Goal: Transaction & Acquisition: Purchase product/service

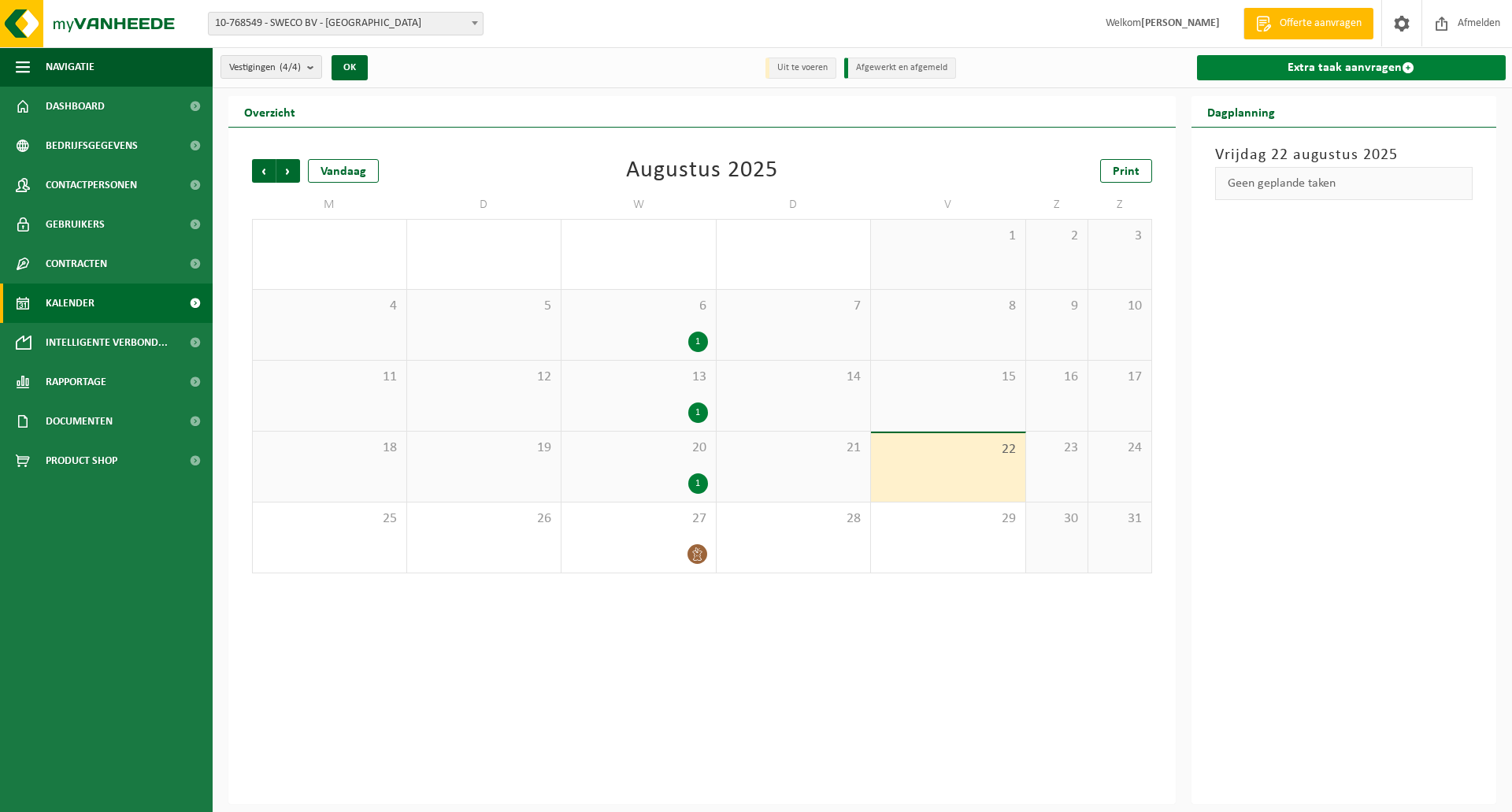
click at [1431, 67] on link "Extra taak aanvragen" at bounding box center [1351, 67] width 309 height 25
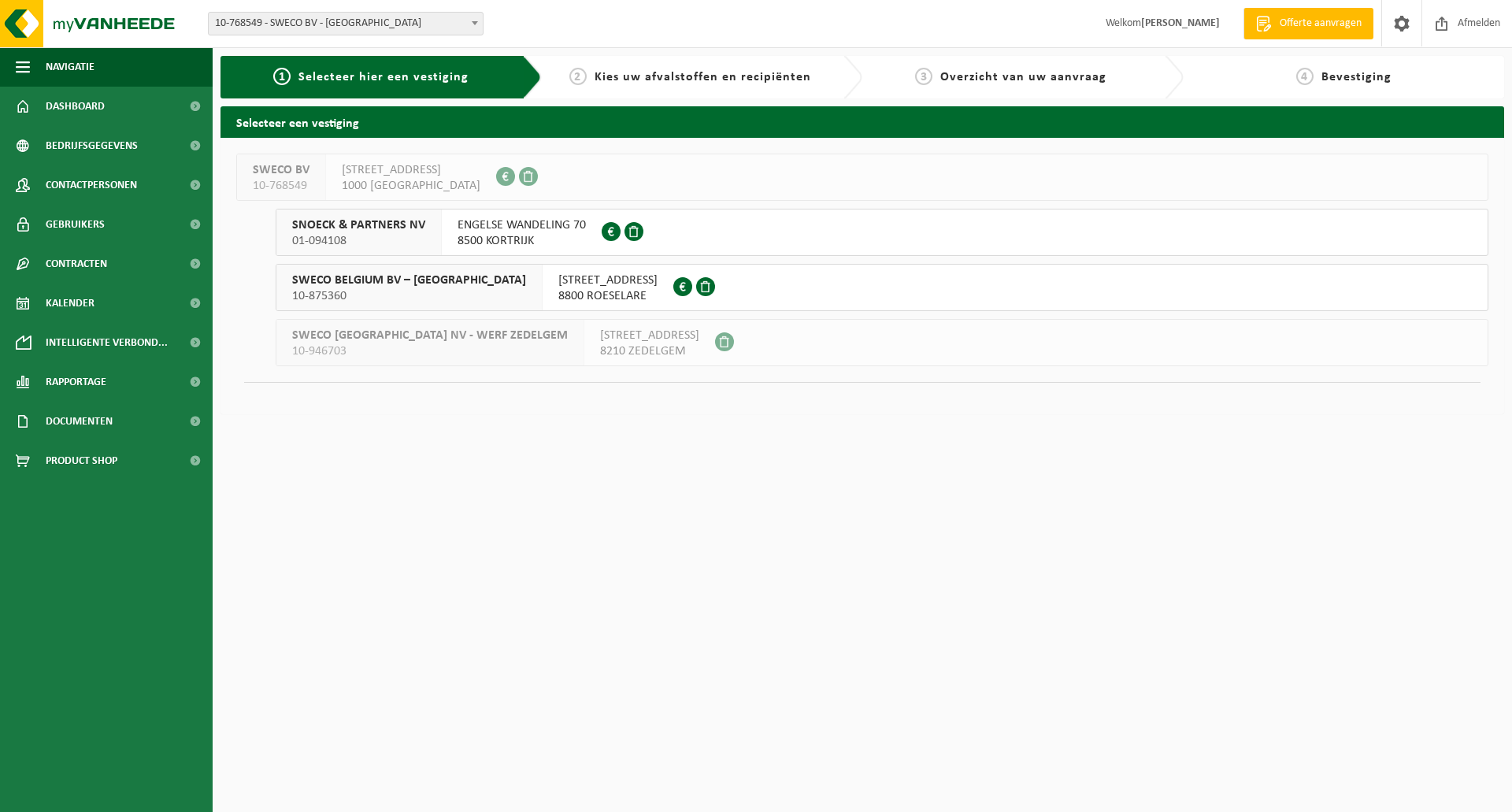
click at [591, 235] on div "ENGELSE WANDELING 70 8500 KORTRIJK 0422.061.846" at bounding box center [521, 232] width 160 height 46
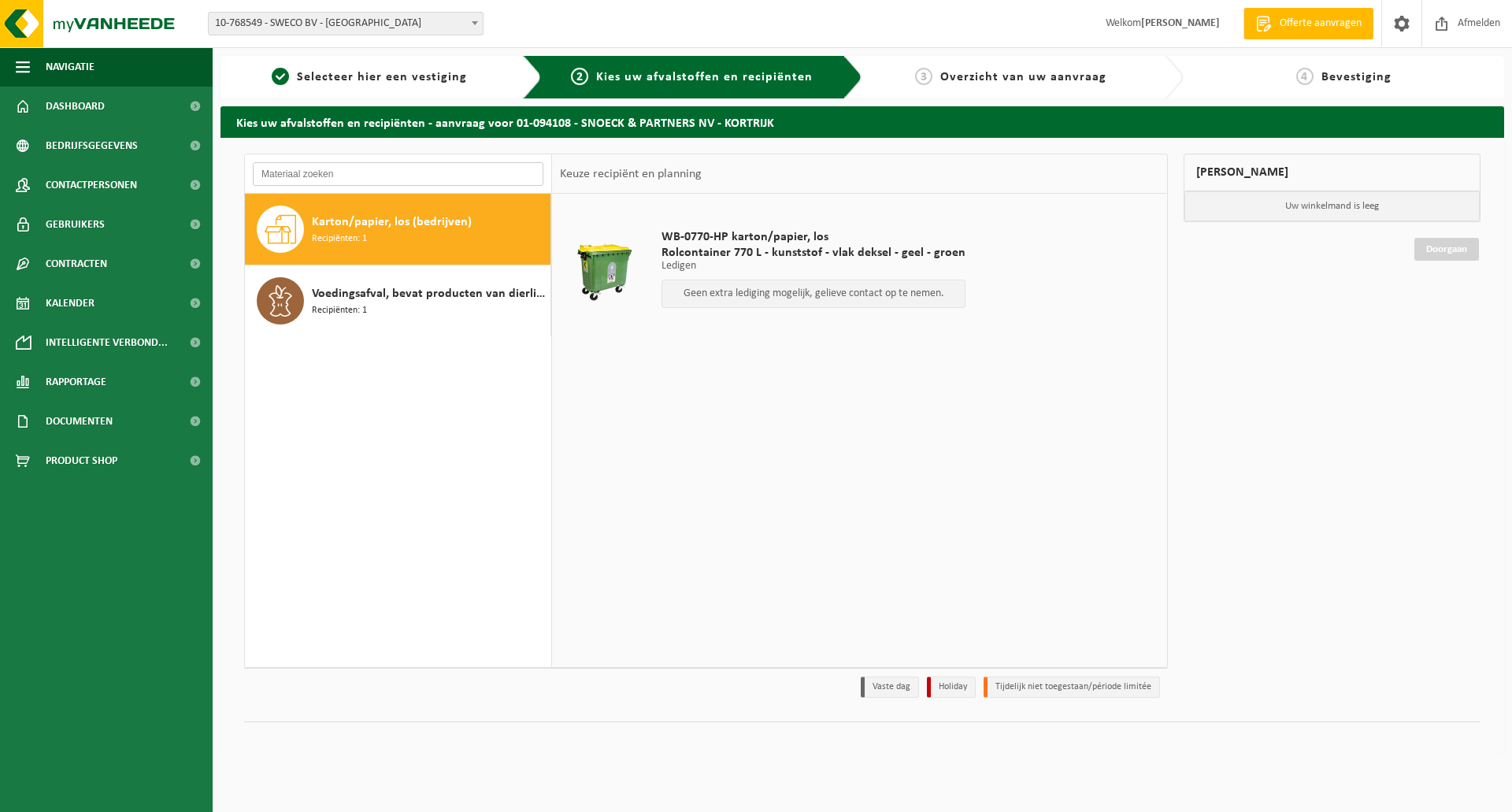
click at [437, 172] on input "text" at bounding box center [397, 174] width 290 height 23
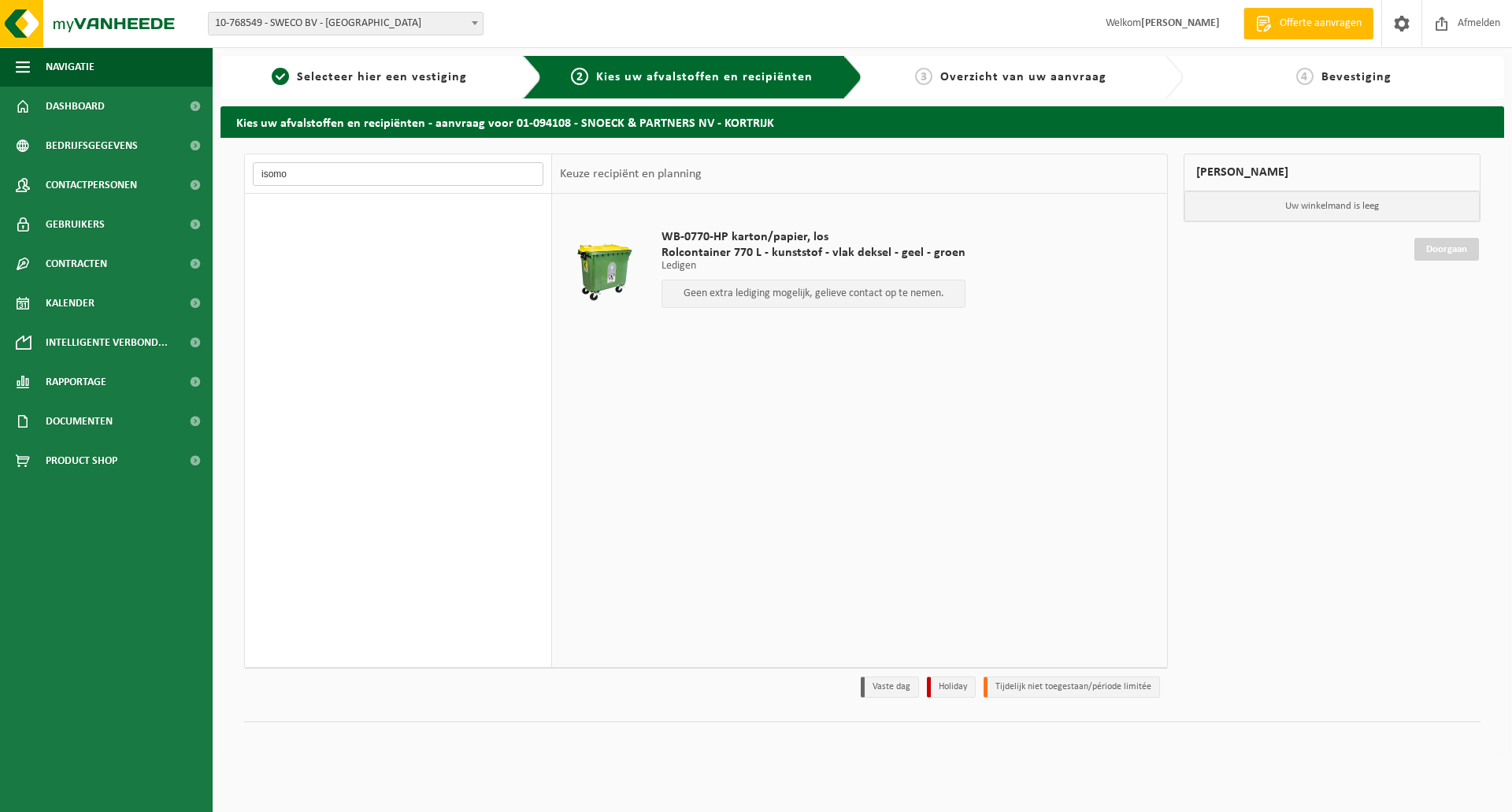
type input "isomo"
click at [426, 88] on div "1 Selecteer hier een vestiging" at bounding box center [380, 76] width 321 height 42
click at [430, 78] on span "Selecteer hier een vestiging" at bounding box center [381, 77] width 170 height 13
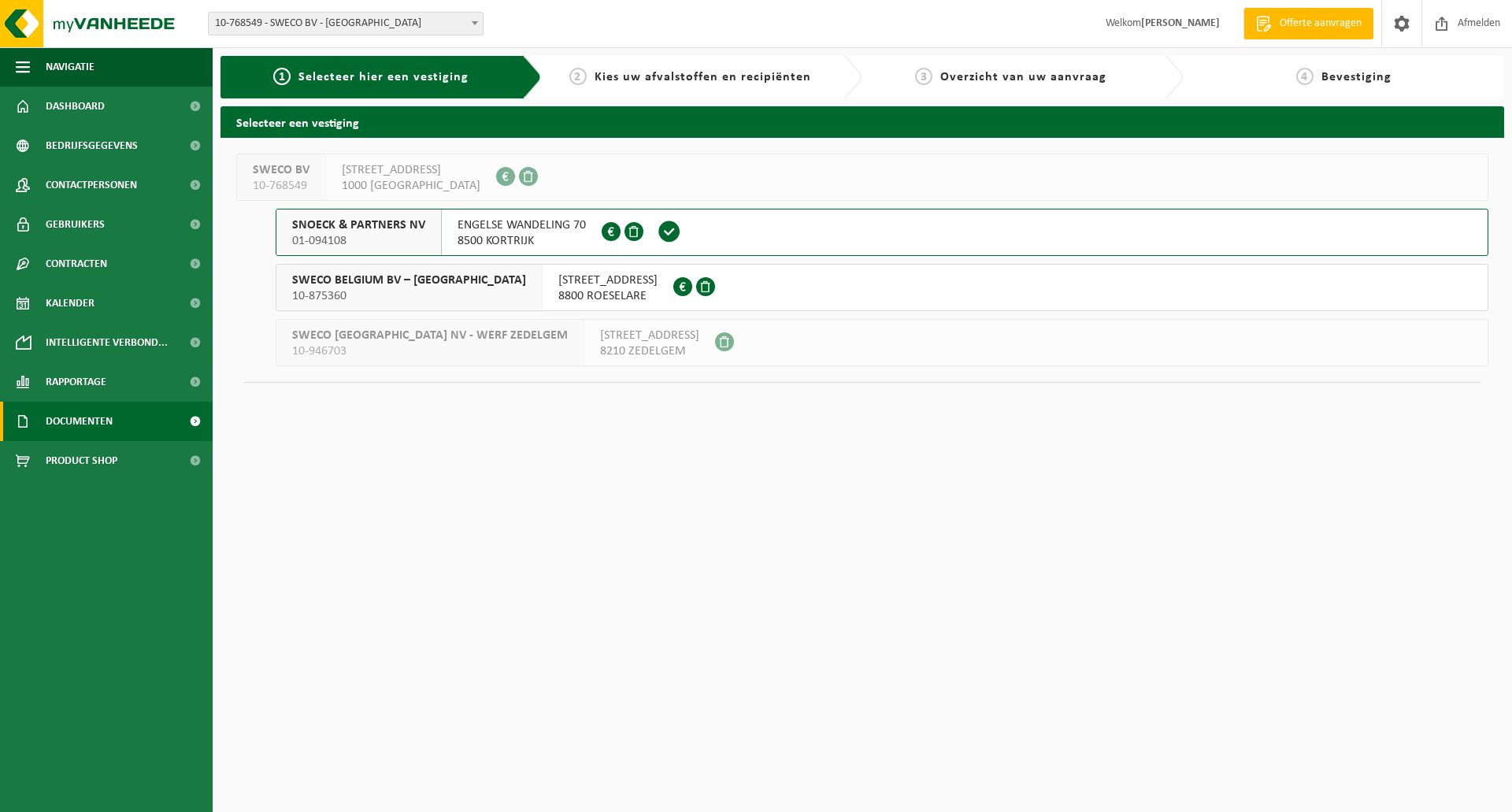
drag, startPoint x: 127, startPoint y: 402, endPoint x: 124, endPoint y: 410, distance: 8.5
drag, startPoint x: 124, startPoint y: 410, endPoint x: 47, endPoint y: 540, distance: 151.1
click at [47, 540] on ul "Navigatie Offerte aanvragen Afmelden Dashboard Bedrijfsgegevens Contactpersonen…" at bounding box center [106, 430] width 212 height 764
click at [98, 464] on span "Product Shop" at bounding box center [82, 460] width 72 height 40
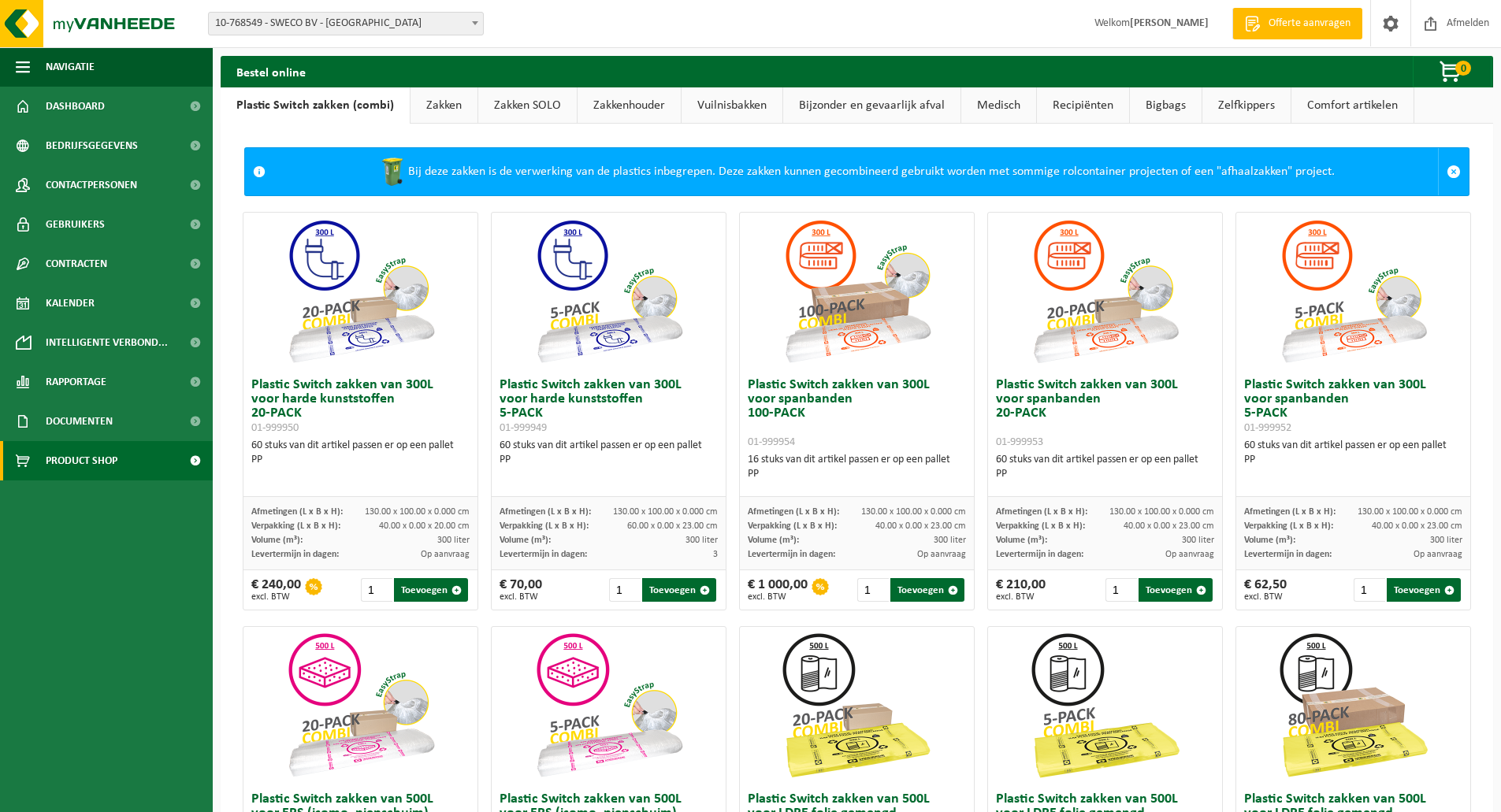
click at [1068, 108] on link "Recipiënten" at bounding box center [1083, 105] width 92 height 36
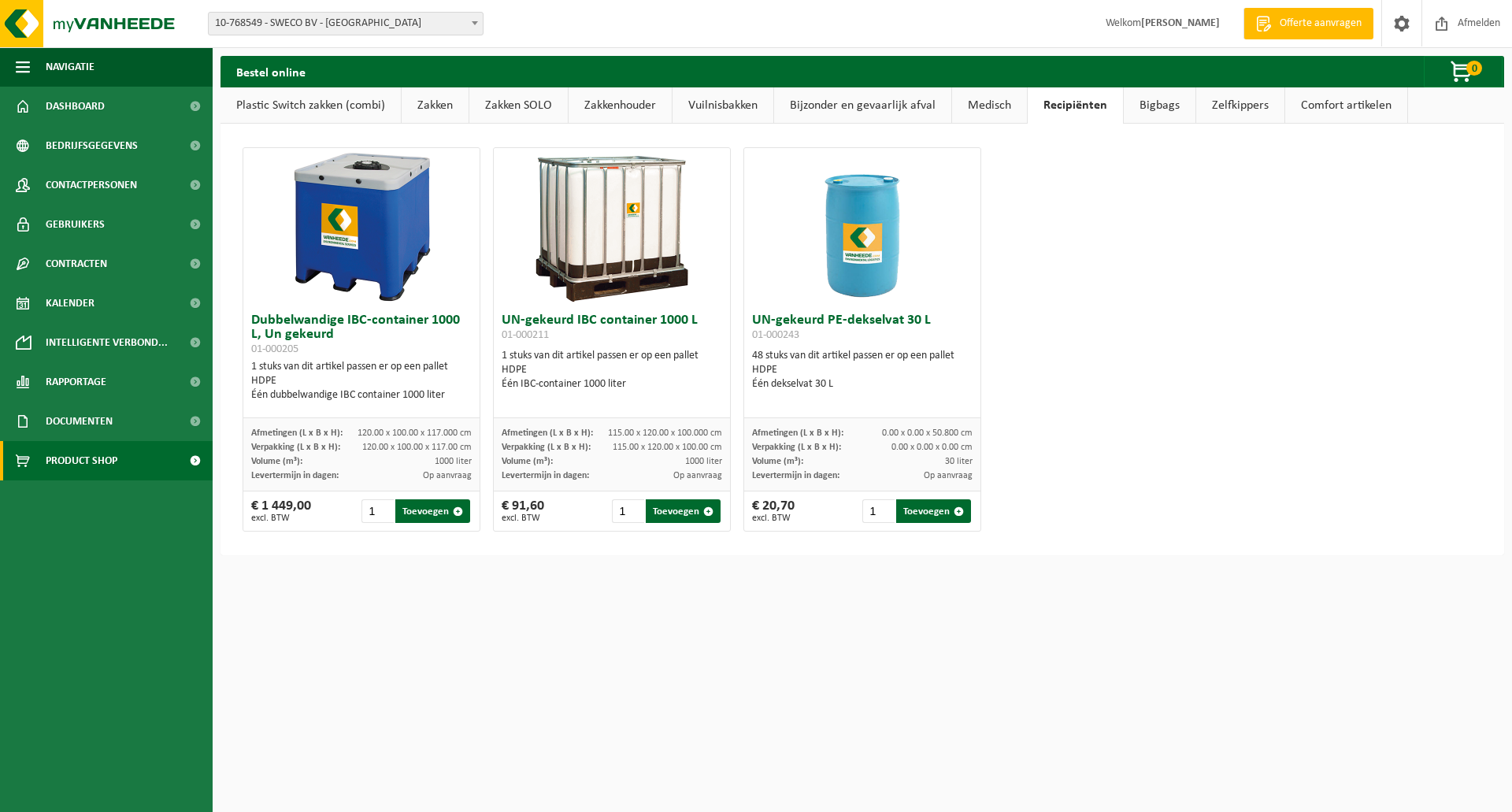
click at [431, 105] on link "Zakken" at bounding box center [435, 105] width 67 height 36
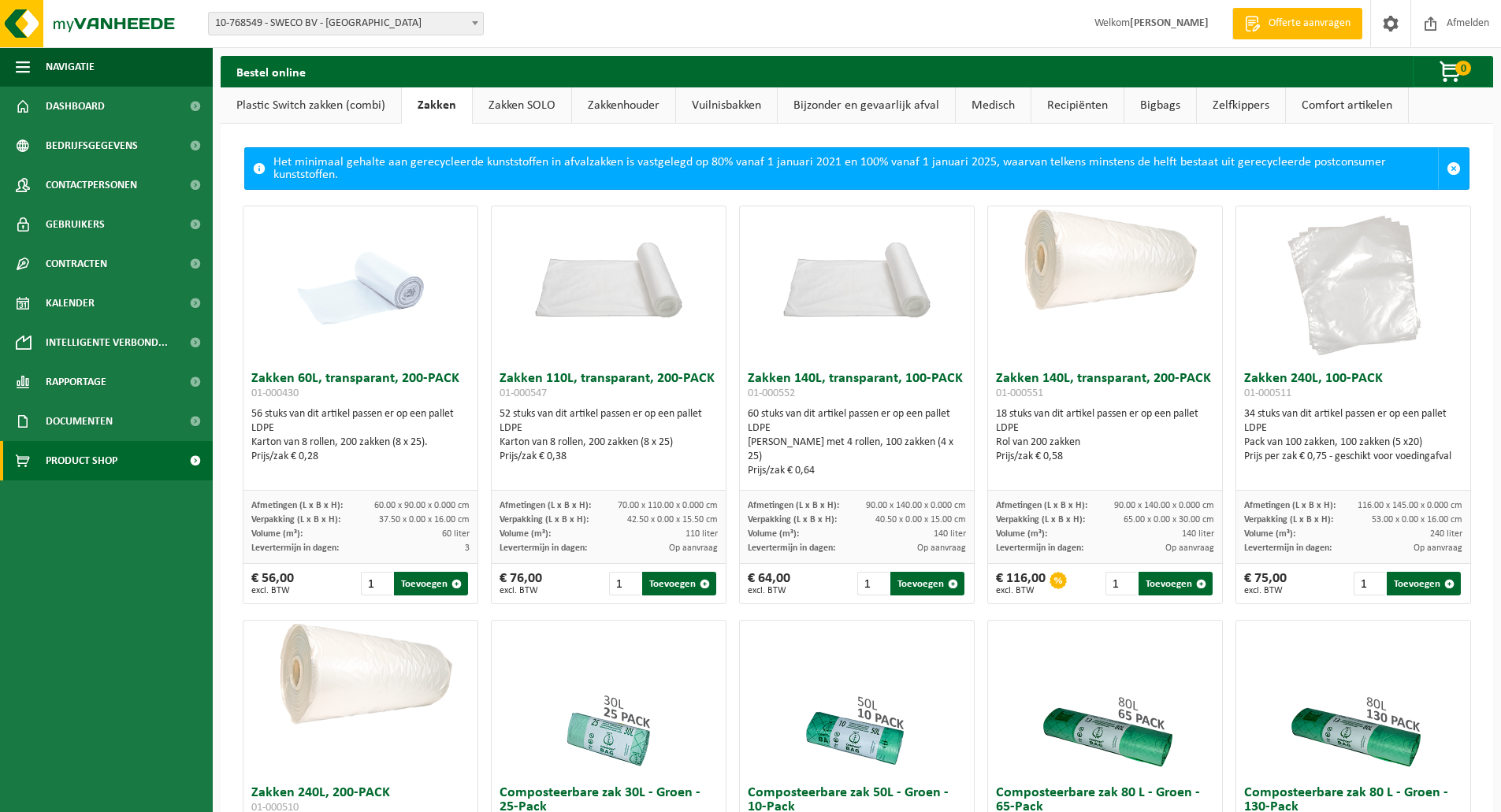
click at [513, 103] on link "Zakken SOLO" at bounding box center [522, 105] width 98 height 36
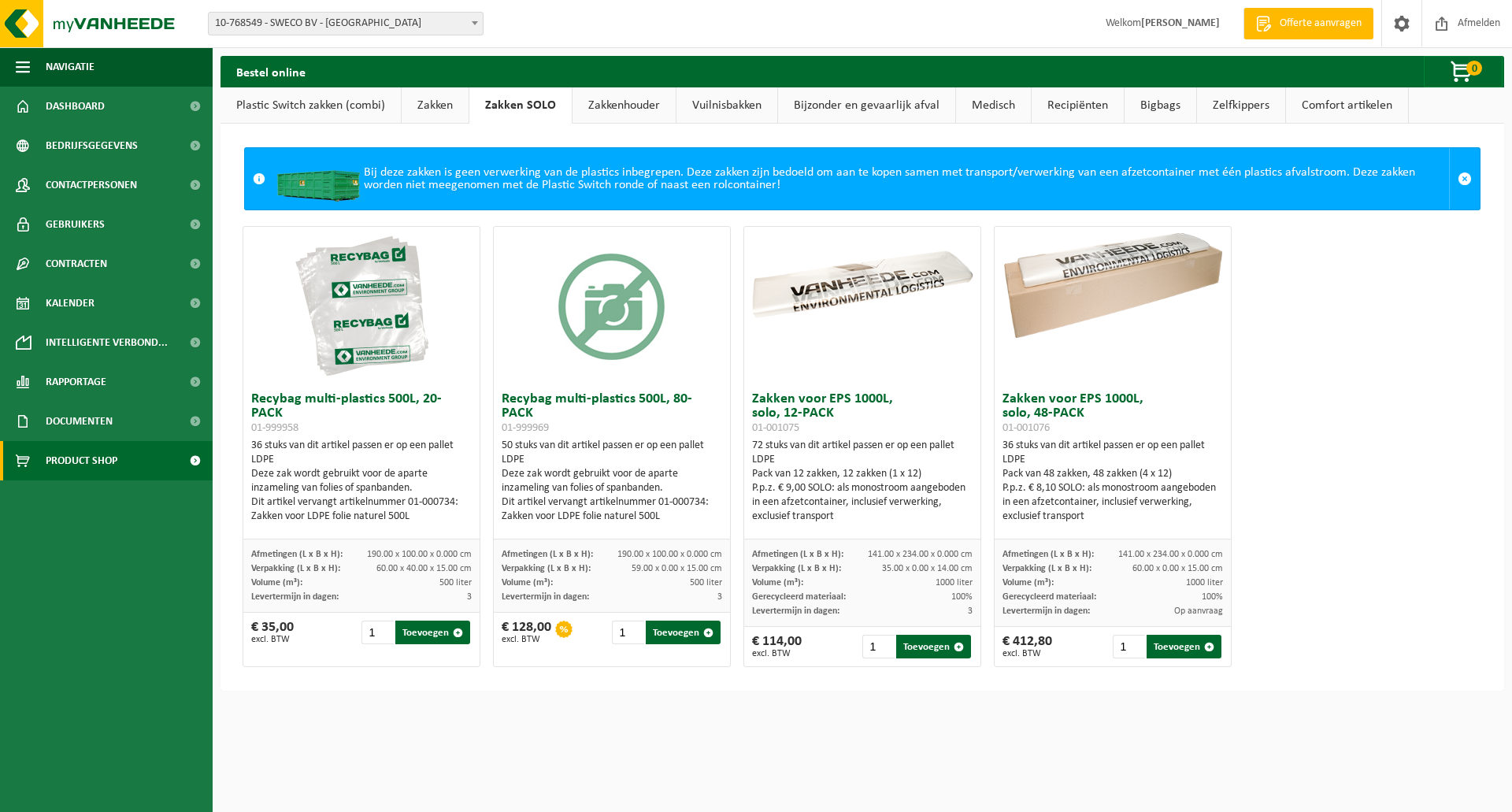
click at [423, 103] on link "Zakken" at bounding box center [435, 105] width 67 height 36
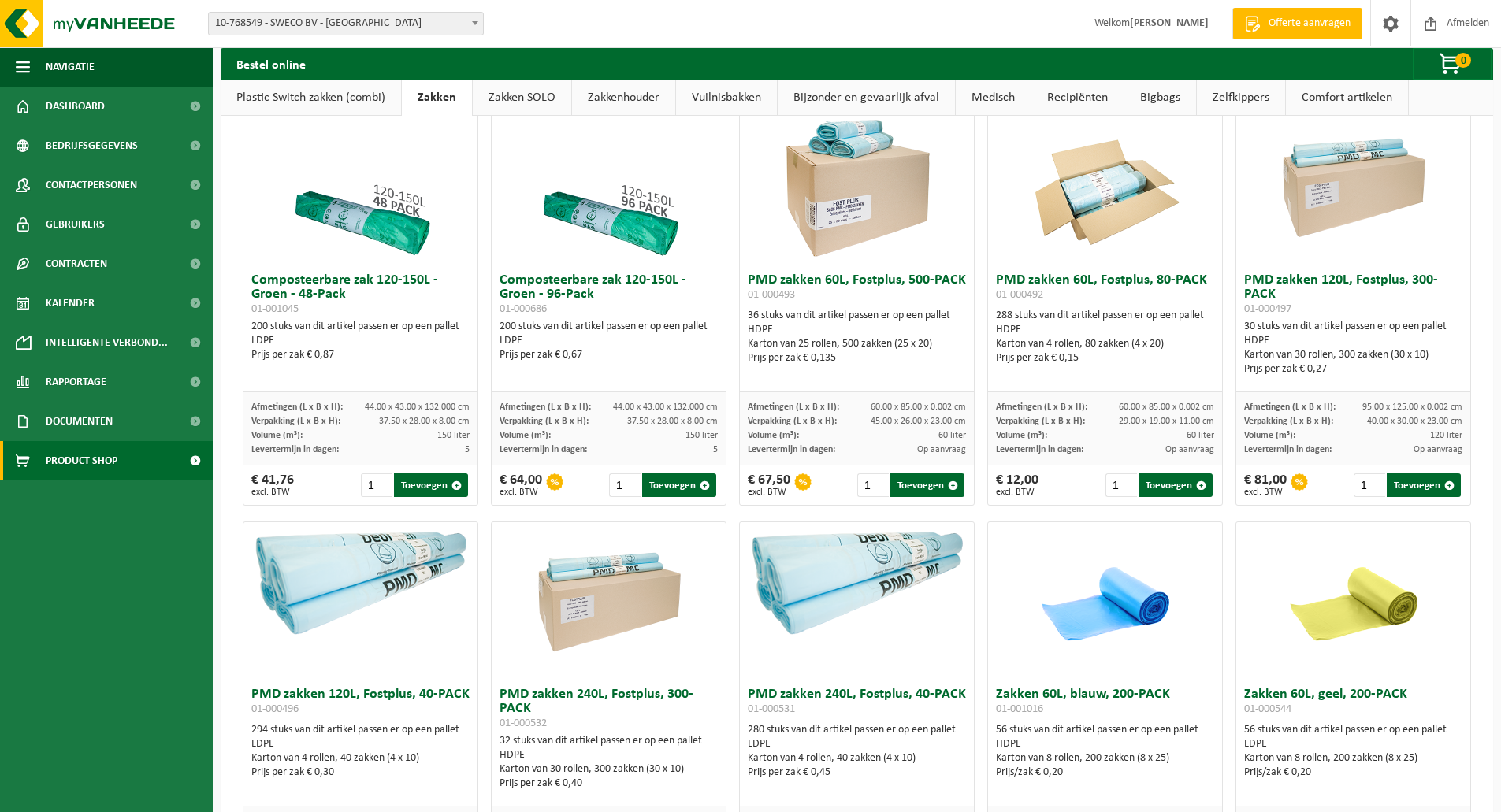
scroll to position [945, 0]
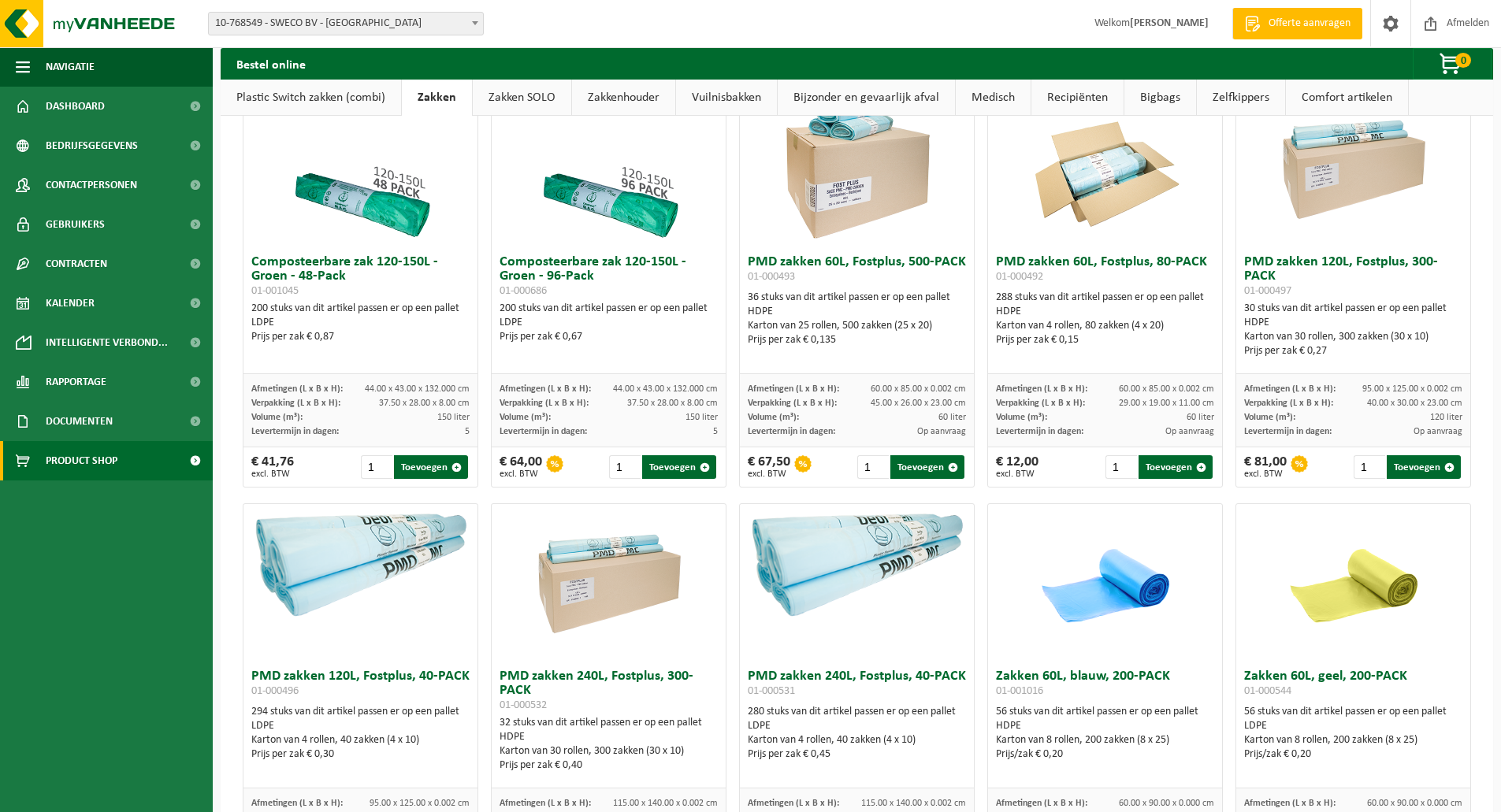
click at [797, 462] on div at bounding box center [802, 463] width 17 height 17
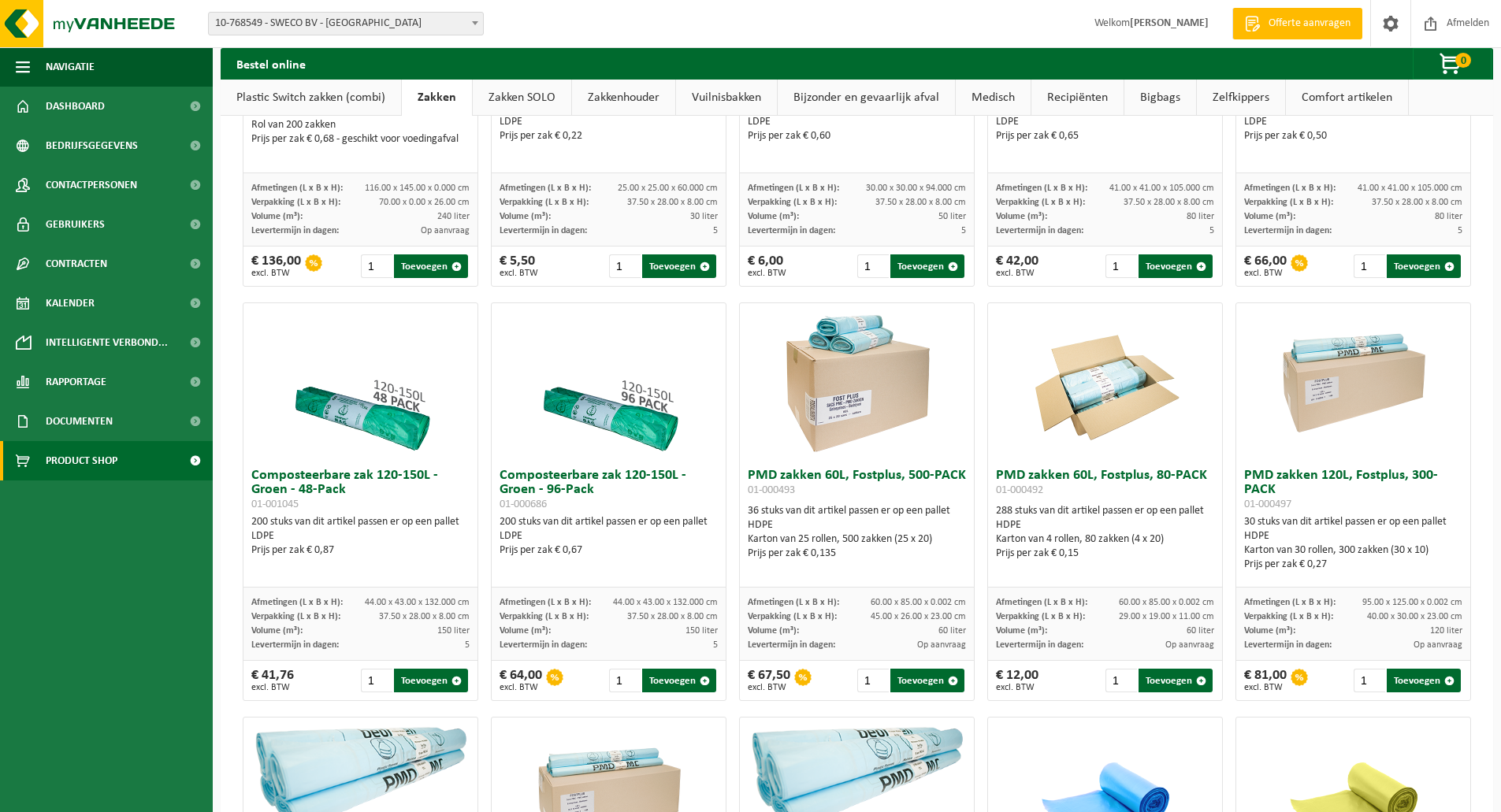
scroll to position [721, 0]
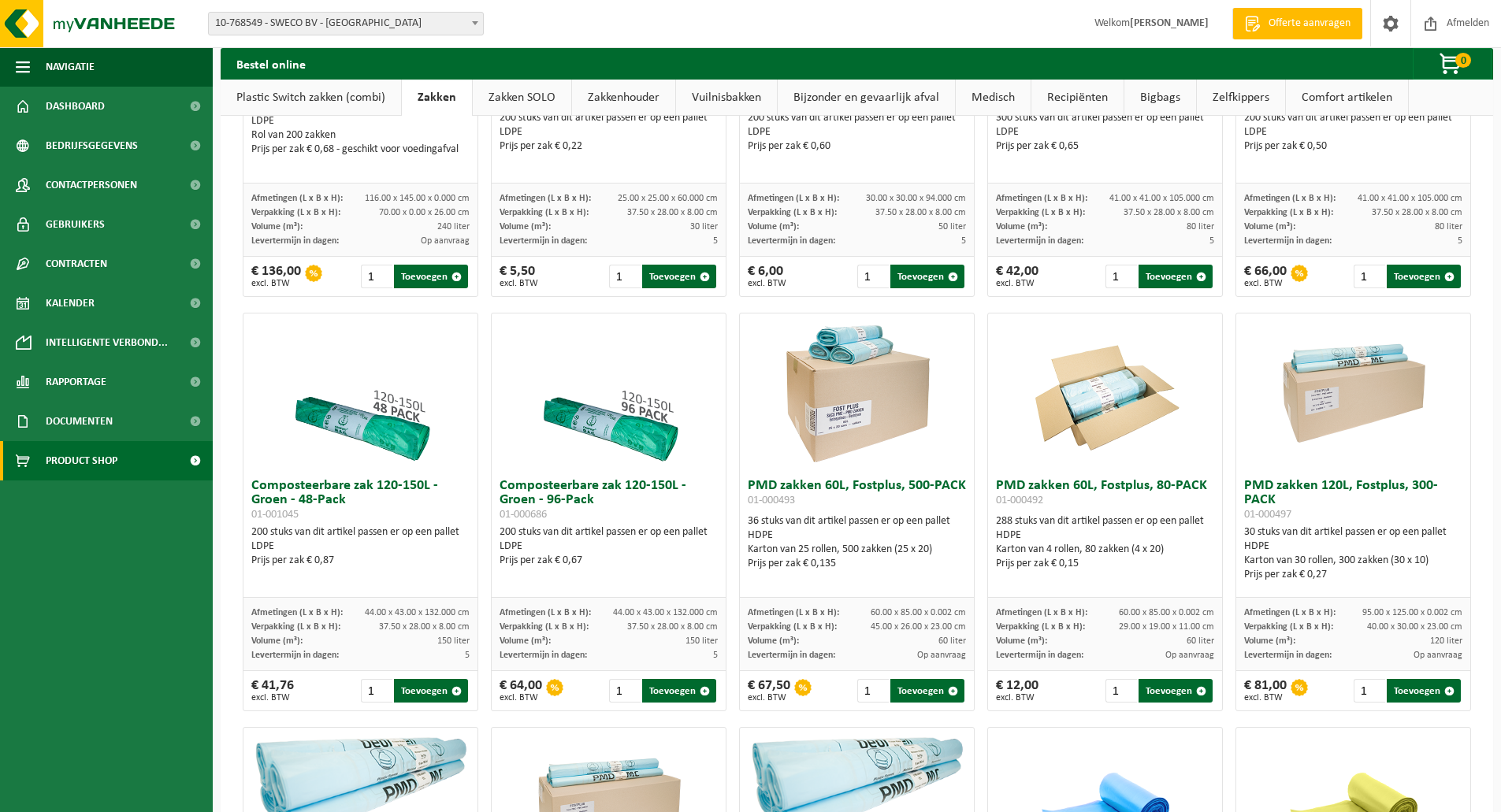
drag, startPoint x: 798, startPoint y: 687, endPoint x: 796, endPoint y: 695, distance: 8.2
click at [796, 695] on div at bounding box center [802, 687] width 17 height 17
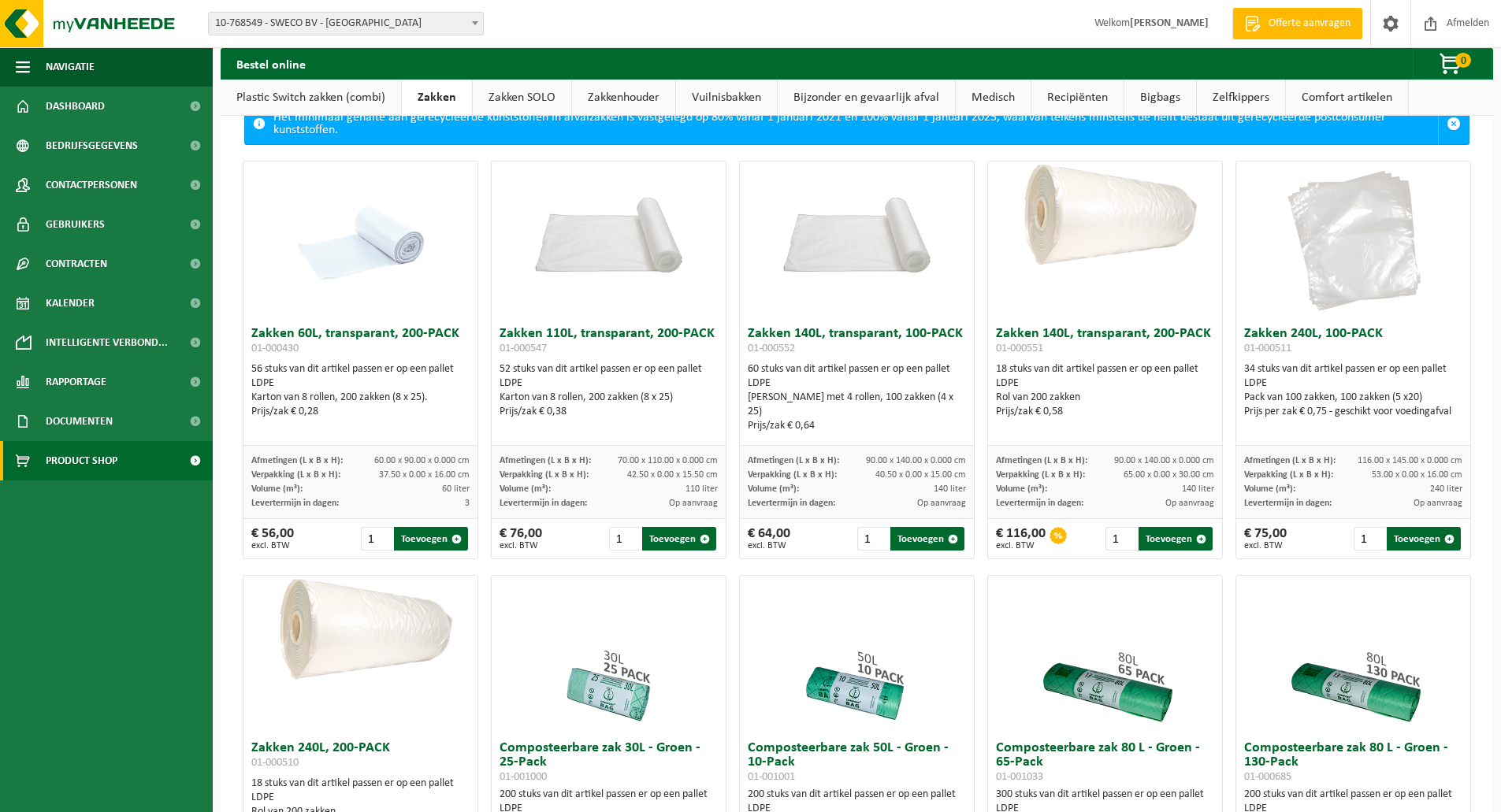
scroll to position [0, 0]
